Goal: Task Accomplishment & Management: Manage account settings

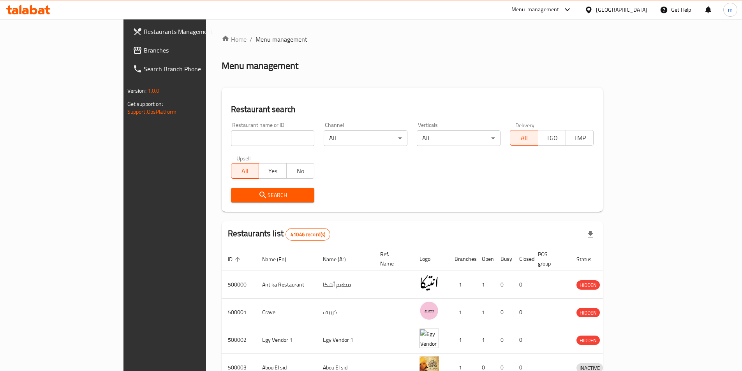
click at [633, 7] on div "[GEOGRAPHIC_DATA]" at bounding box center [621, 9] width 51 height 9
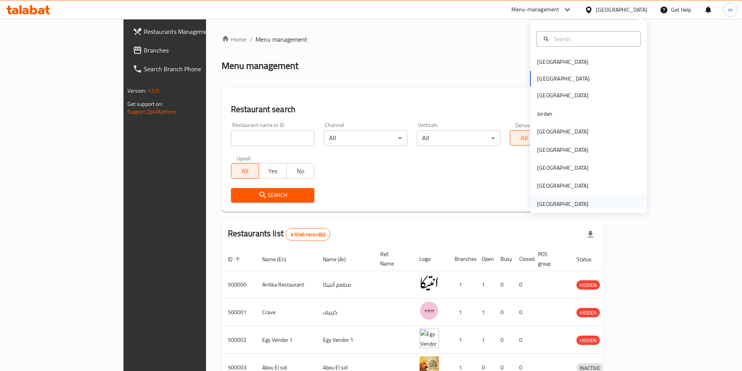
click at [568, 202] on div "[GEOGRAPHIC_DATA]" at bounding box center [562, 204] width 51 height 9
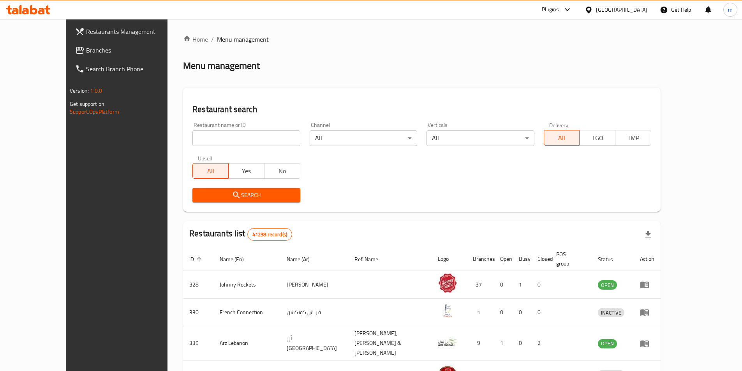
click at [99, 52] on span "Branches" at bounding box center [134, 50] width 97 height 9
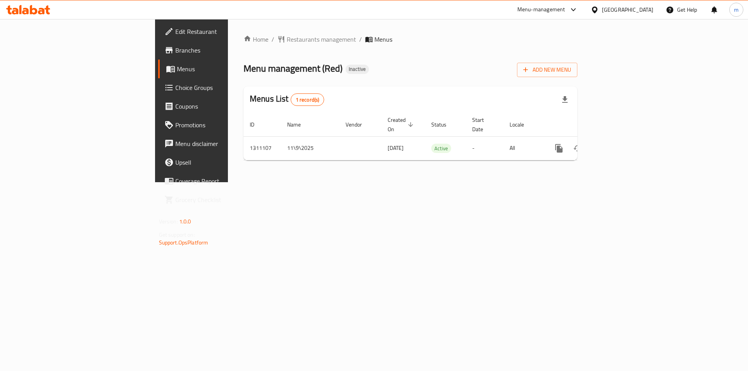
click at [593, 182] on div "Home / Restaurants management / Menus Menu management ( Red ) Inactive Add New …" at bounding box center [410, 100] width 365 height 163
click at [453, 182] on div "Home / Restaurants management / Menus Menu management ( Red ) Inactive Add New …" at bounding box center [410, 100] width 365 height 163
drag, startPoint x: 529, startPoint y: 1, endPoint x: 55, endPoint y: 58, distance: 478.3
click at [158, 59] on link "Branches" at bounding box center [219, 50] width 122 height 19
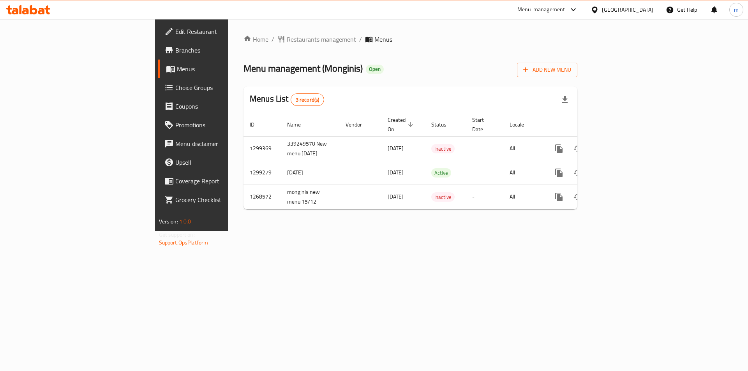
click at [570, 231] on div "Home / Restaurants management / Menus Menu management ( Monginis ) Open Add New…" at bounding box center [410, 125] width 365 height 212
click at [338, 231] on div "Home / Restaurants management / Menus Menu management ( Monginis ) Open Add New…" at bounding box center [410, 125] width 365 height 212
click at [365, 231] on div "Home / Restaurants management / Menus Menu management ( Monginis ) Open Add New…" at bounding box center [410, 125] width 365 height 212
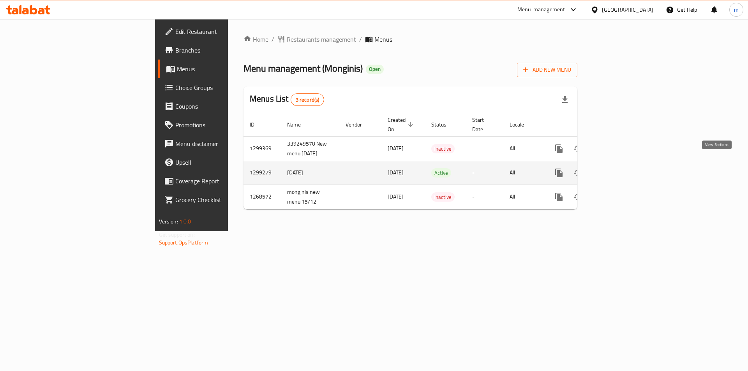
click at [619, 168] on icon "enhanced table" at bounding box center [614, 172] width 9 height 9
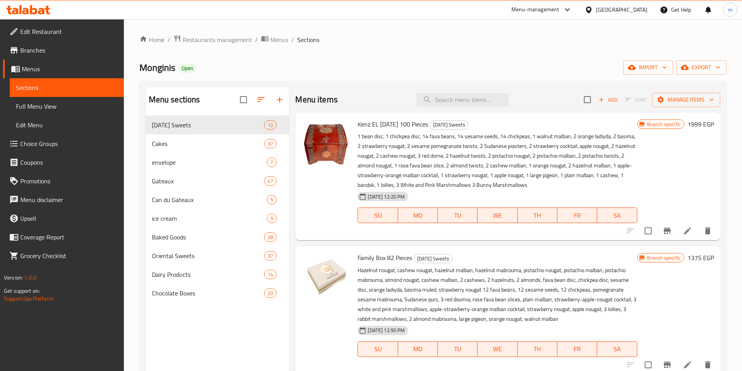
click at [66, 49] on span "Branches" at bounding box center [68, 50] width 97 height 9
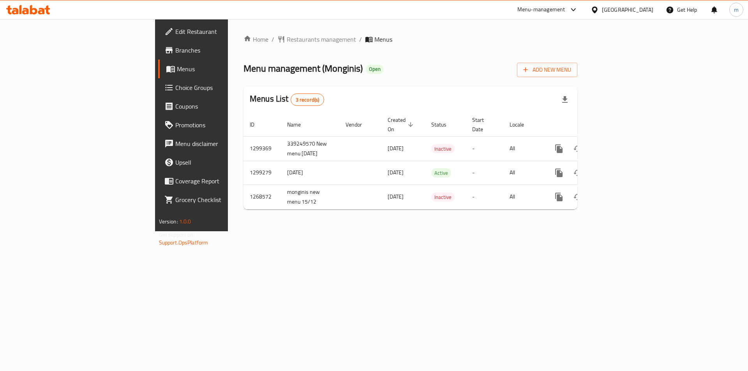
click at [158, 56] on link "Branches" at bounding box center [219, 50] width 122 height 19
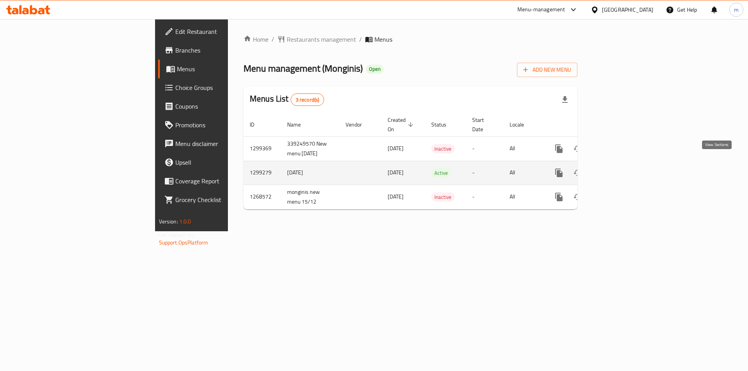
click at [619, 168] on icon "enhanced table" at bounding box center [614, 172] width 9 height 9
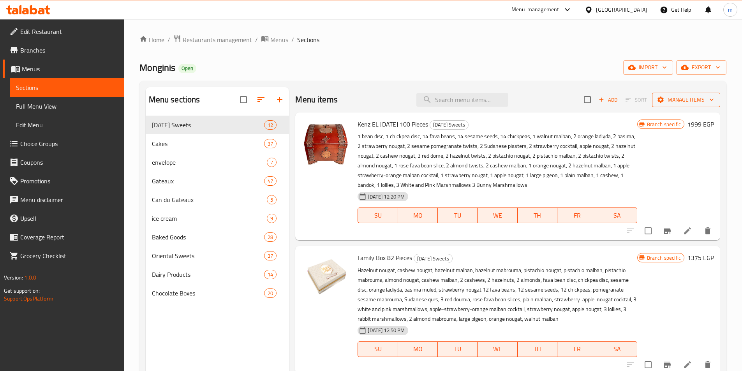
click at [673, 101] on span "Manage items" at bounding box center [686, 100] width 56 height 10
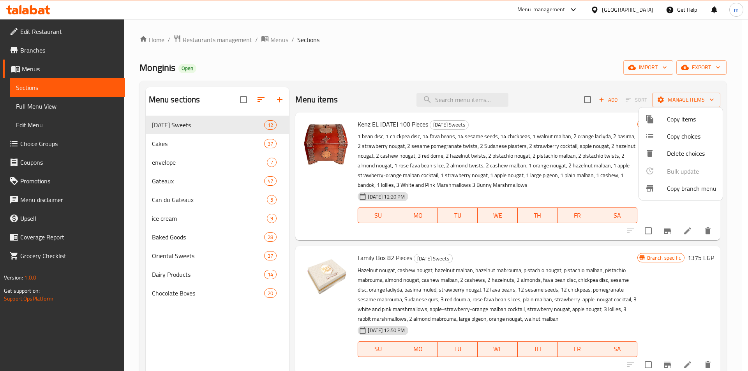
click at [689, 190] on span "Copy branch menu" at bounding box center [691, 188] width 49 height 9
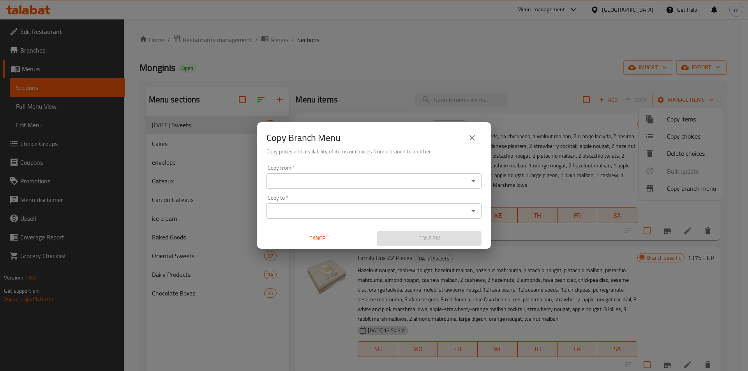
click at [435, 174] on div "Copy from *" at bounding box center [373, 181] width 215 height 16
paste input "766267"
type input "766267"
click at [318, 213] on input "Copy to   *" at bounding box center [367, 211] width 197 height 11
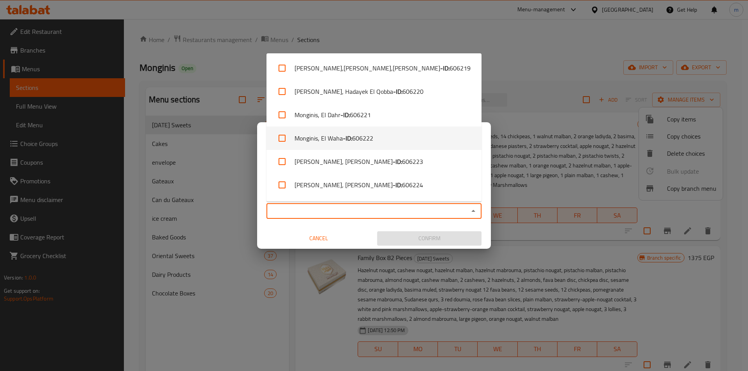
click at [489, 141] on div "Copy Branch Menu Copy prices and availability of items or choices from a branch…" at bounding box center [374, 142] width 234 height 40
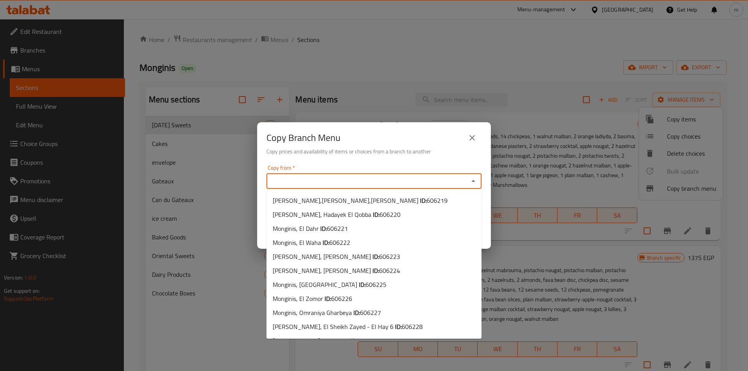
click at [415, 181] on input "Copy from   *" at bounding box center [367, 181] width 197 height 11
paste input "766267"
type input "766267"
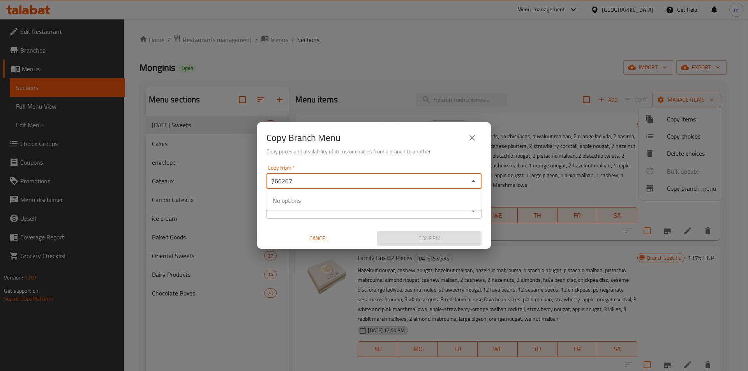
click at [354, 181] on input "766267" at bounding box center [367, 181] width 197 height 11
click at [376, 177] on input "766267" at bounding box center [367, 181] width 197 height 11
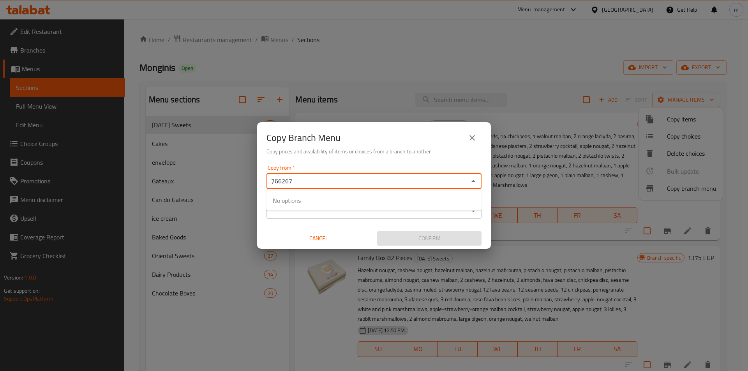
click at [376, 177] on input "766267" at bounding box center [367, 181] width 197 height 11
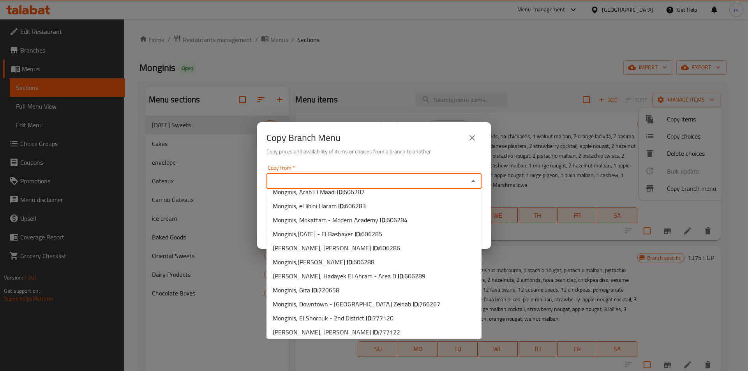
scroll to position [839, 0]
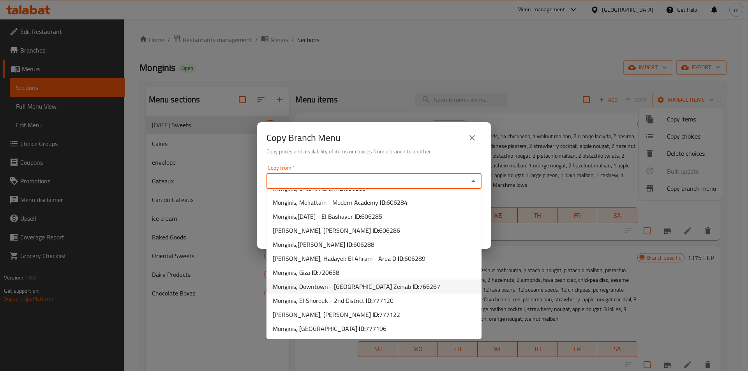
click at [410, 287] on li "Monginis, Downtown - El Sayeda Zeinab ID: 766267" at bounding box center [373, 287] width 215 height 14
type input "Monginis, Downtown - El Sayeda Zeinab"
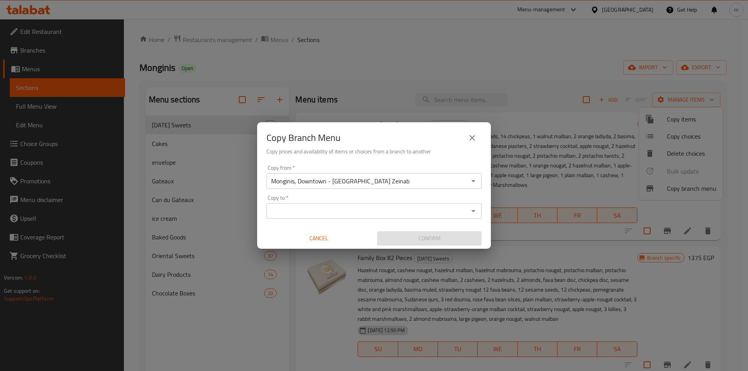
click at [378, 206] on input "Copy to   *" at bounding box center [367, 211] width 197 height 11
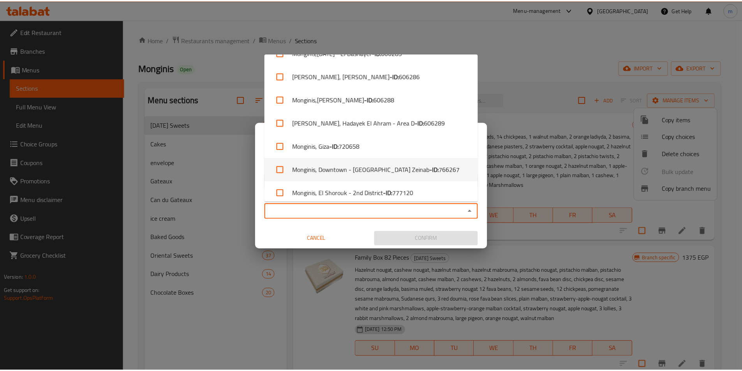
scroll to position [1493, 0]
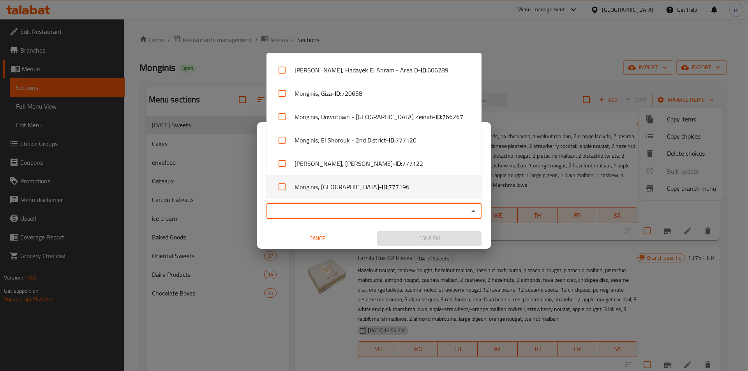
click at [409, 191] on span "777196" at bounding box center [398, 186] width 21 height 9
checkbox input "true"
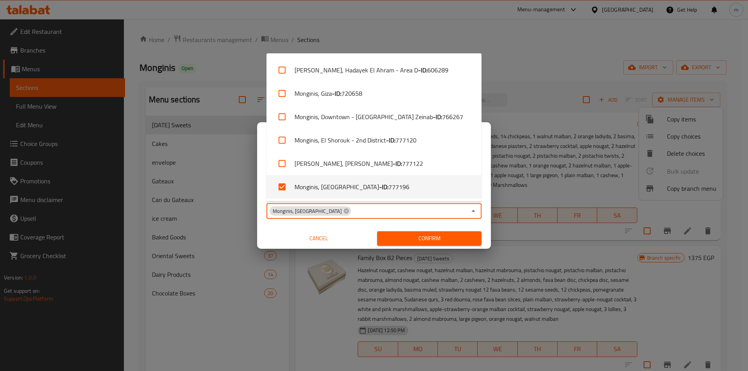
click at [405, 235] on span "Confirm" at bounding box center [429, 239] width 92 height 10
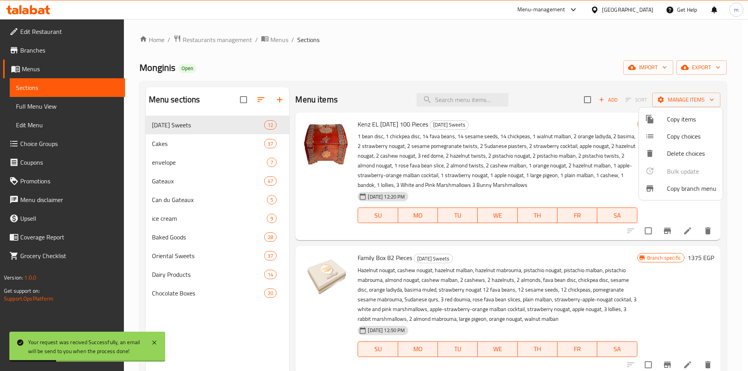
drag, startPoint x: 579, startPoint y: 64, endPoint x: 597, endPoint y: 70, distance: 18.6
click at [579, 64] on div at bounding box center [374, 185] width 748 height 371
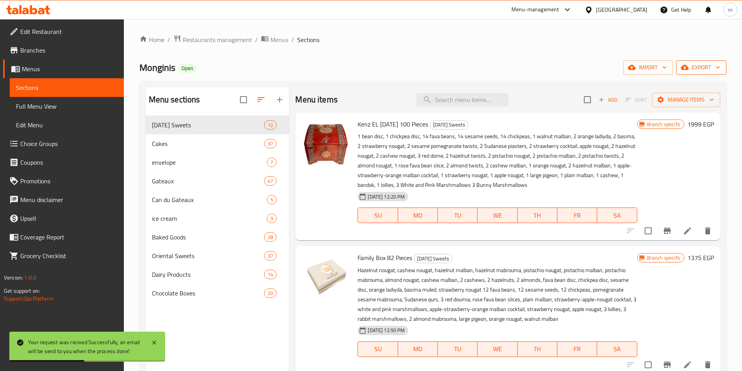
click at [683, 69] on icon "button" at bounding box center [685, 67] width 8 height 5
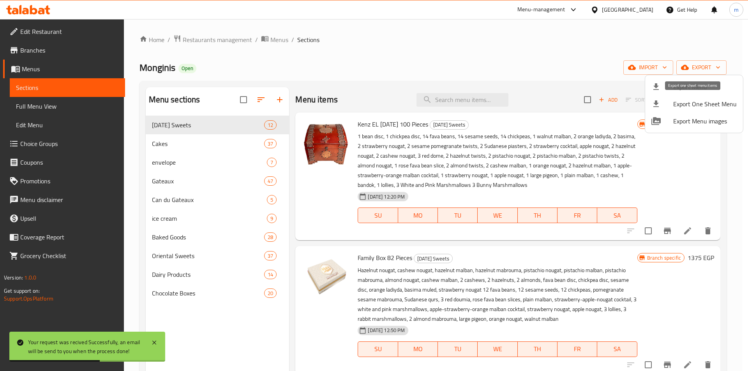
click at [712, 92] on li "Export Menu" at bounding box center [694, 86] width 98 height 17
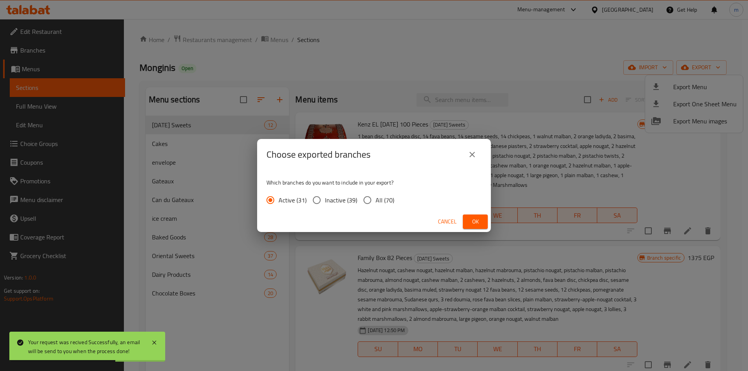
click at [381, 198] on span "All (70)" at bounding box center [384, 199] width 19 height 9
click at [375, 198] on input "All (70)" at bounding box center [367, 200] width 16 height 16
radio input "true"
click at [482, 222] on button "Ok" at bounding box center [475, 222] width 25 height 14
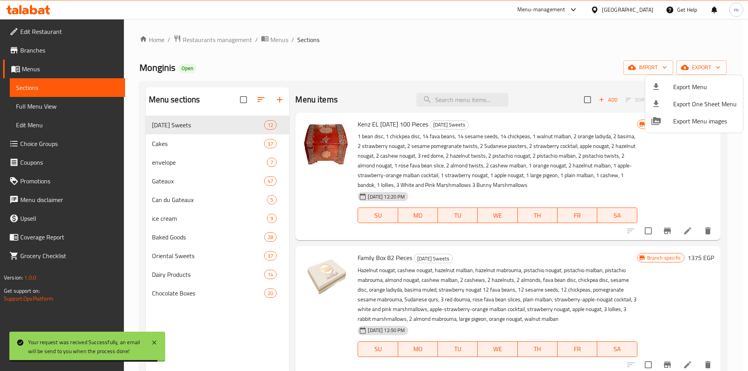
click at [568, 58] on div at bounding box center [374, 185] width 748 height 371
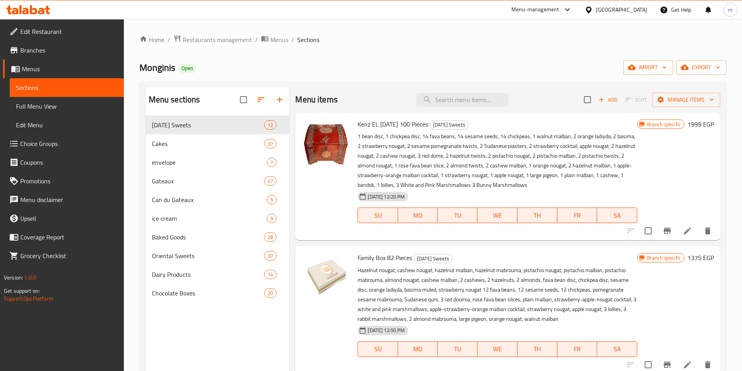
click at [58, 113] on link "Full Menu View" at bounding box center [67, 106] width 114 height 19
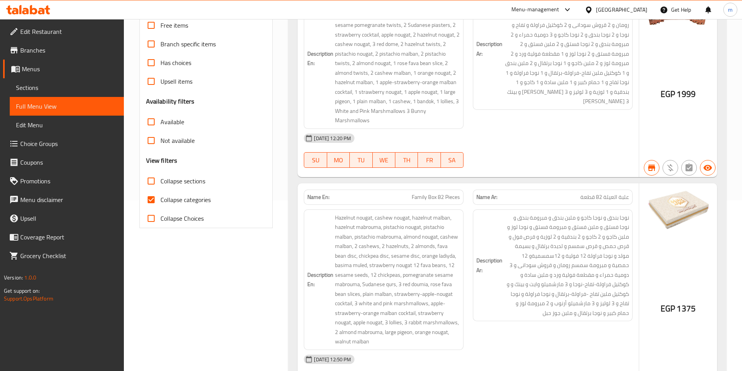
scroll to position [234, 0]
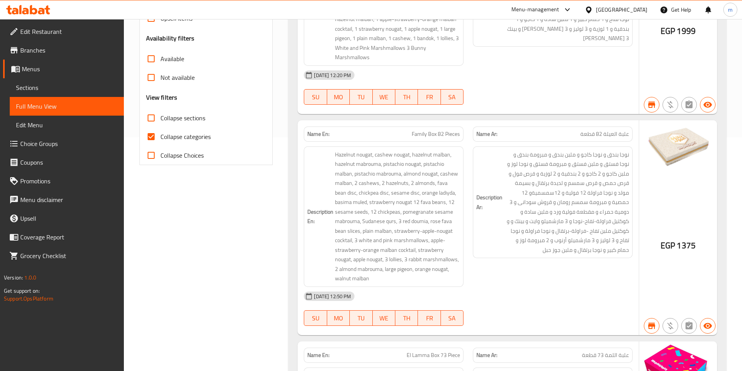
click at [176, 137] on span "Collapse categories" at bounding box center [185, 136] width 50 height 9
click at [160, 137] on input "Collapse categories" at bounding box center [151, 136] width 19 height 19
checkbox input "false"
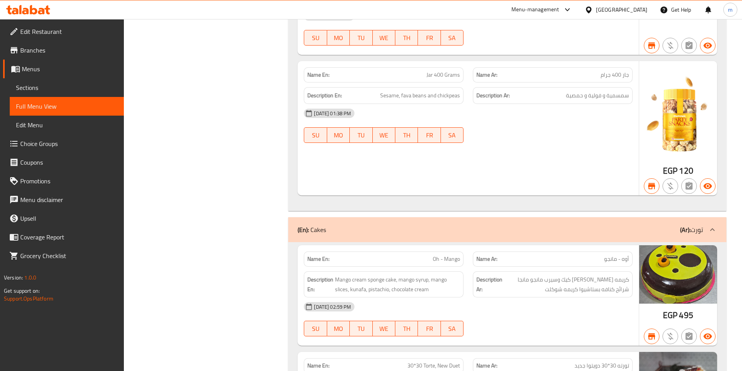
scroll to position [1963, 0]
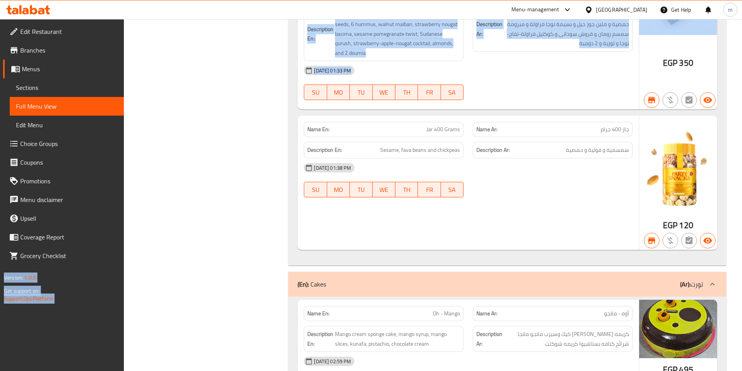
drag, startPoint x: 736, startPoint y: 31, endPoint x: 741, endPoint y: 17, distance: 15.3
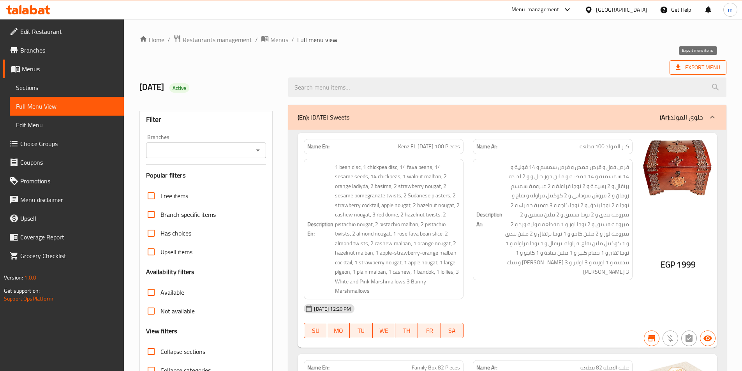
click at [682, 72] on span "Export Menu" at bounding box center [697, 67] width 57 height 14
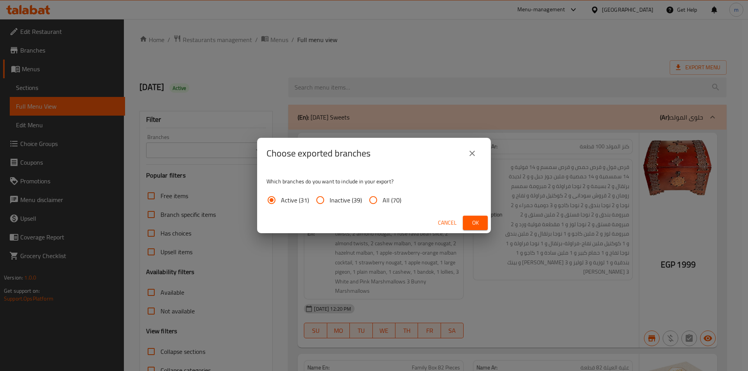
click at [388, 202] on span "All (70)" at bounding box center [391, 199] width 19 height 9
click at [382, 202] on input "All (70)" at bounding box center [373, 200] width 19 height 19
radio input "true"
click at [471, 220] on span "Ok" at bounding box center [475, 223] width 12 height 10
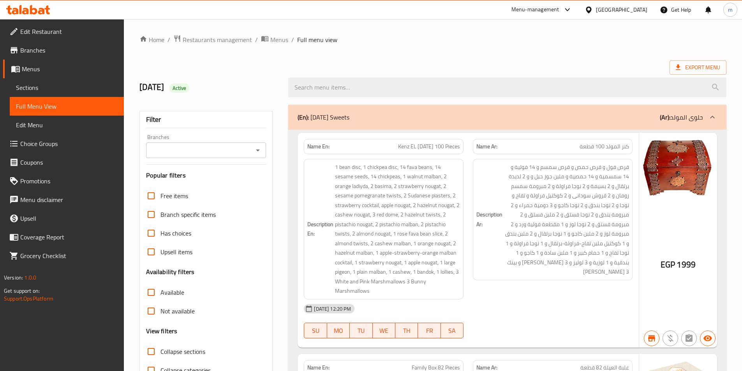
click at [252, 78] on div "7/7/2025 Active" at bounding box center [209, 87] width 149 height 35
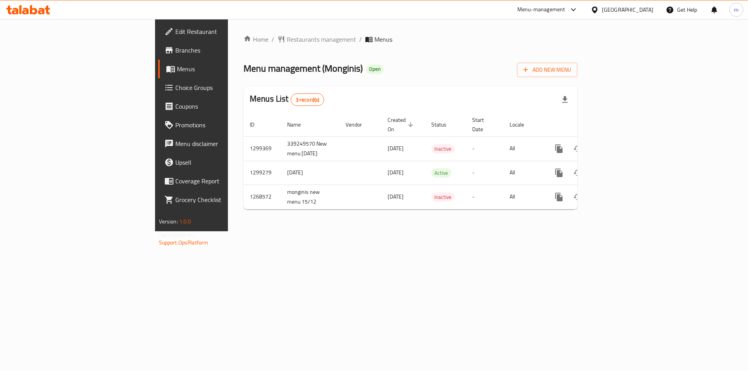
click at [158, 57] on link "Branches" at bounding box center [219, 50] width 122 height 19
